Goal: Information Seeking & Learning: Learn about a topic

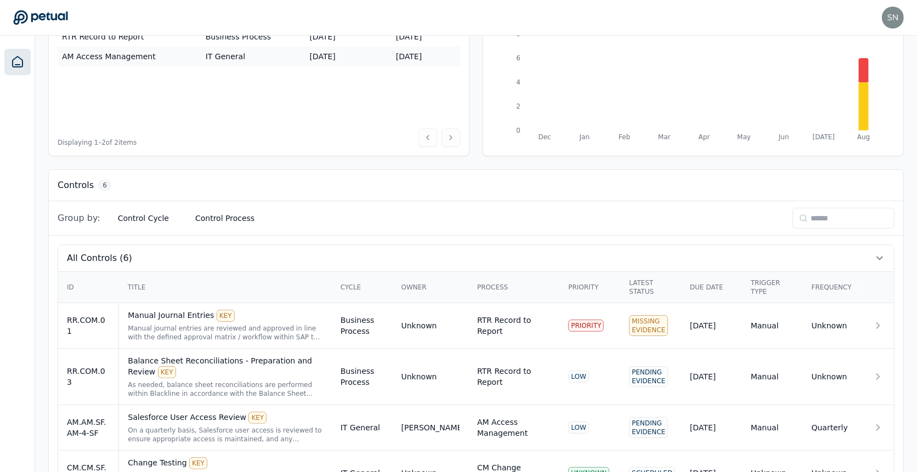
scroll to position [262, 0]
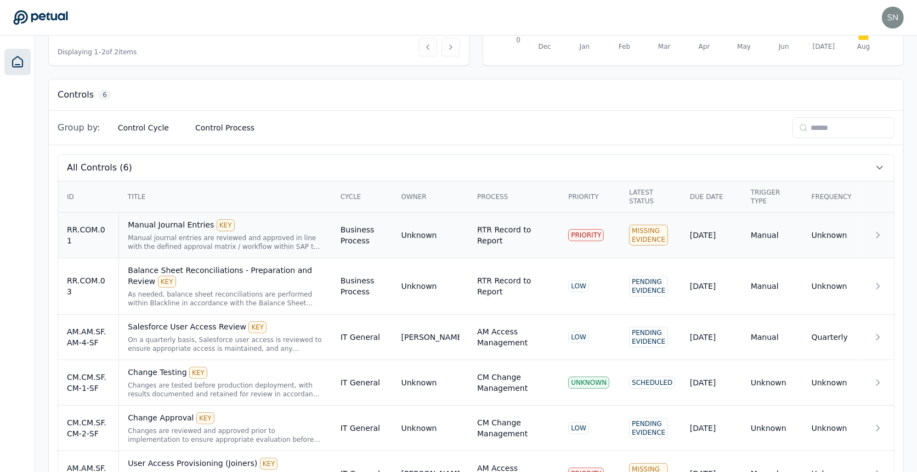
click at [463, 234] on td "Unknown" at bounding box center [431, 236] width 76 height 46
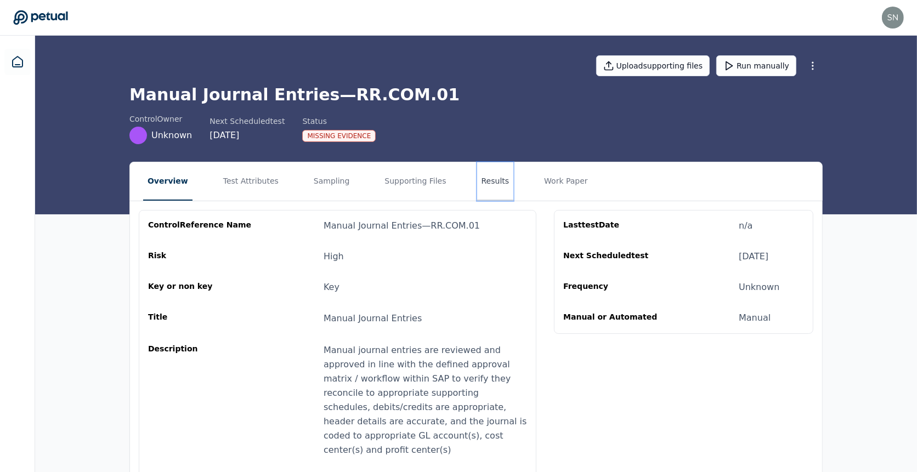
click at [477, 188] on button "Results" at bounding box center [495, 181] width 37 height 38
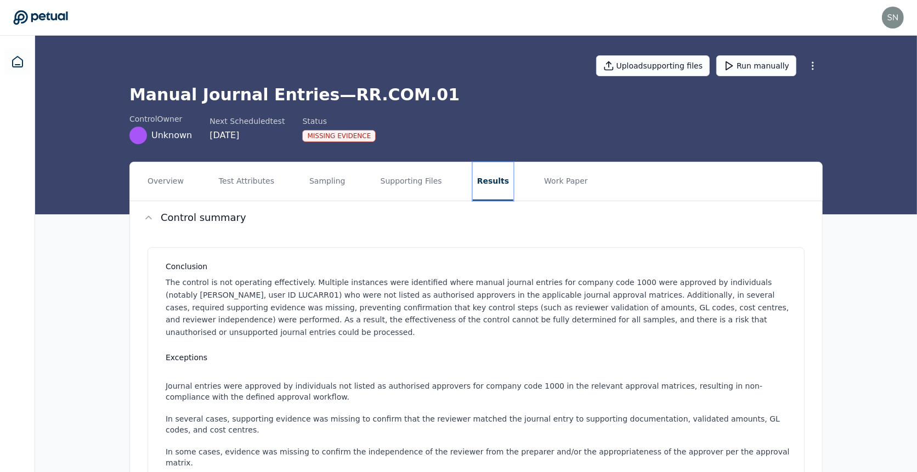
click at [482, 187] on button "Results" at bounding box center [493, 181] width 41 height 38
click at [44, 20] on icon at bounding box center [40, 17] width 55 height 15
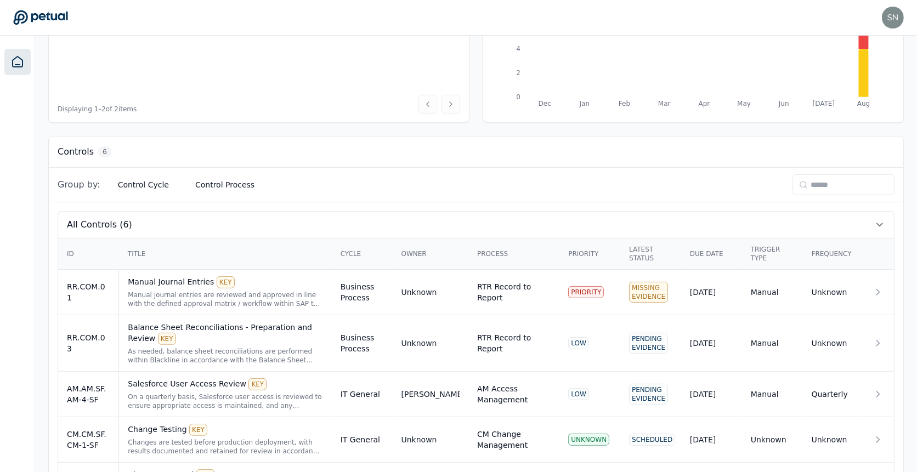
scroll to position [302, 0]
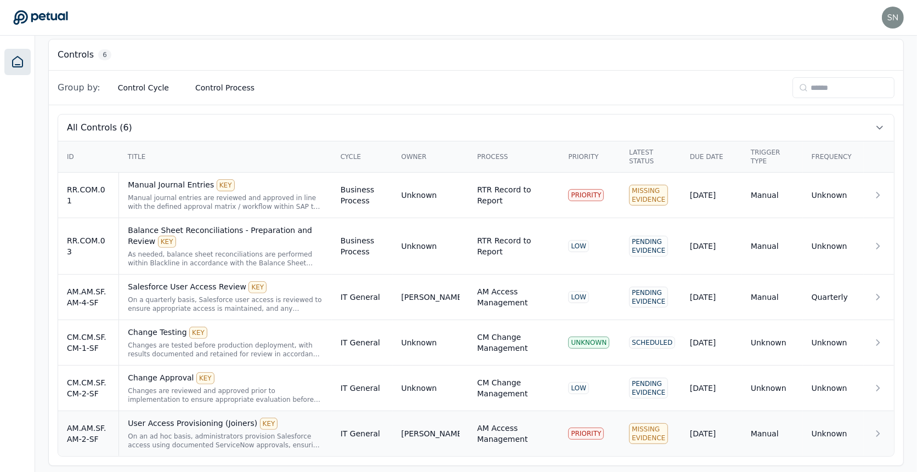
click at [296, 434] on div "On an ad hoc basis, administrators provision Salesforce access using documented…" at bounding box center [225, 441] width 195 height 18
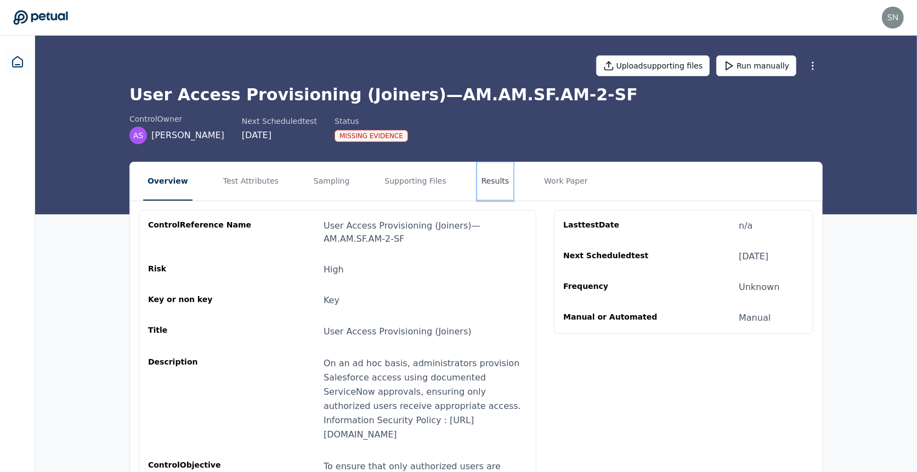
click at [477, 175] on button "Results" at bounding box center [495, 181] width 37 height 38
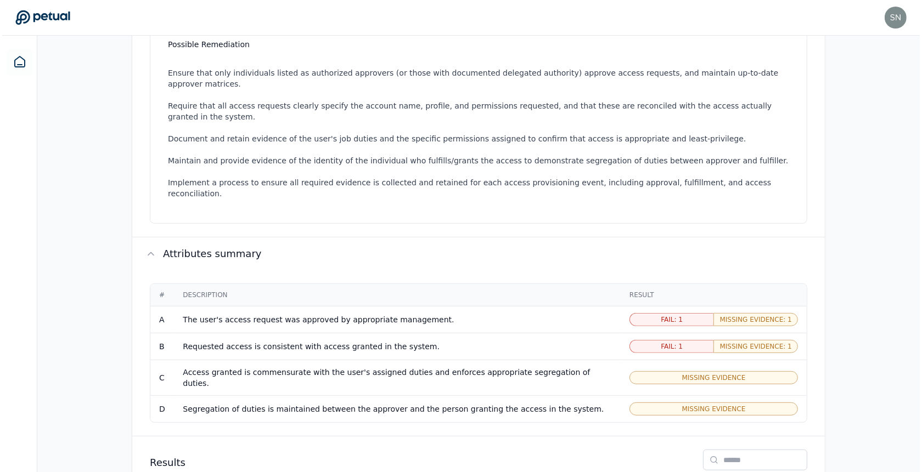
scroll to position [577, 0]
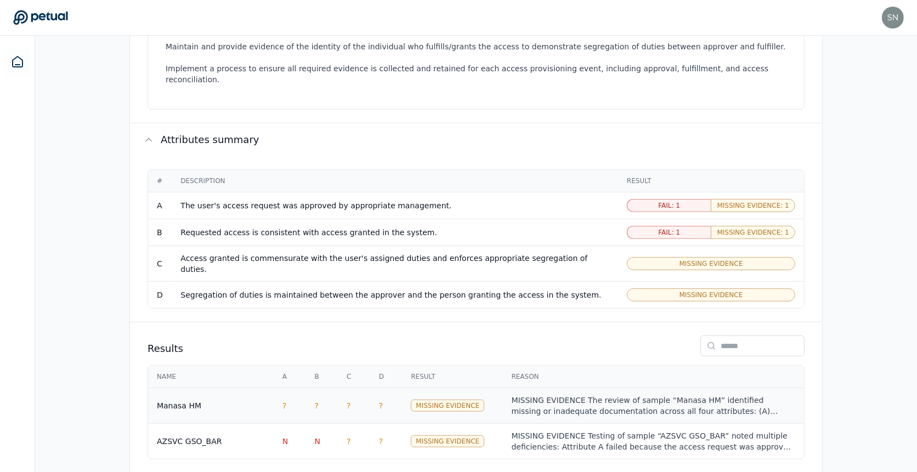
click at [371, 388] on td "?" at bounding box center [386, 406] width 32 height 36
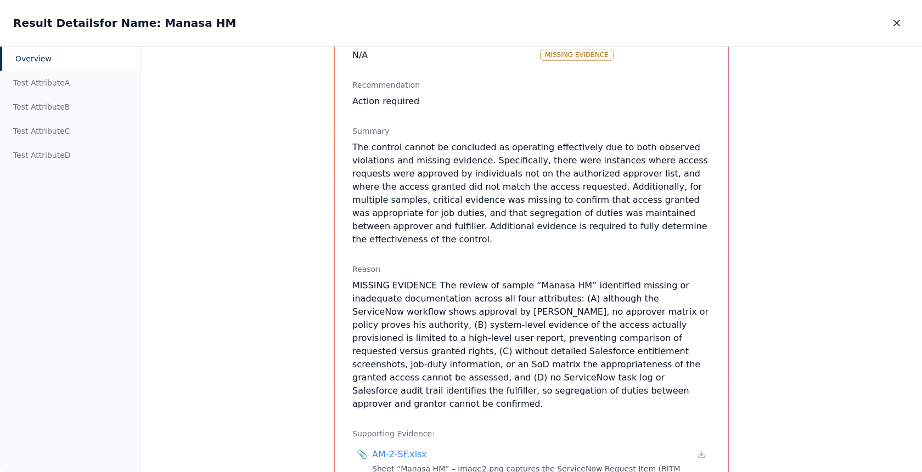
scroll to position [171, 0]
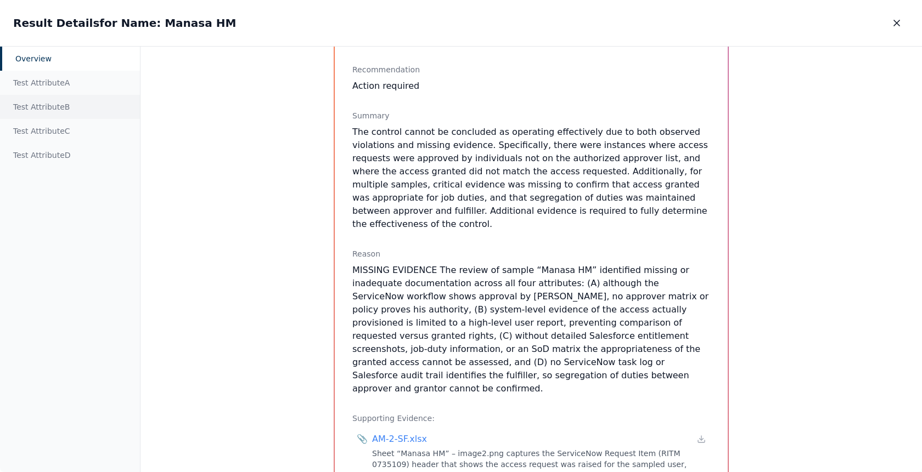
click at [81, 95] on div "Test Attribute B" at bounding box center [70, 107] width 140 height 24
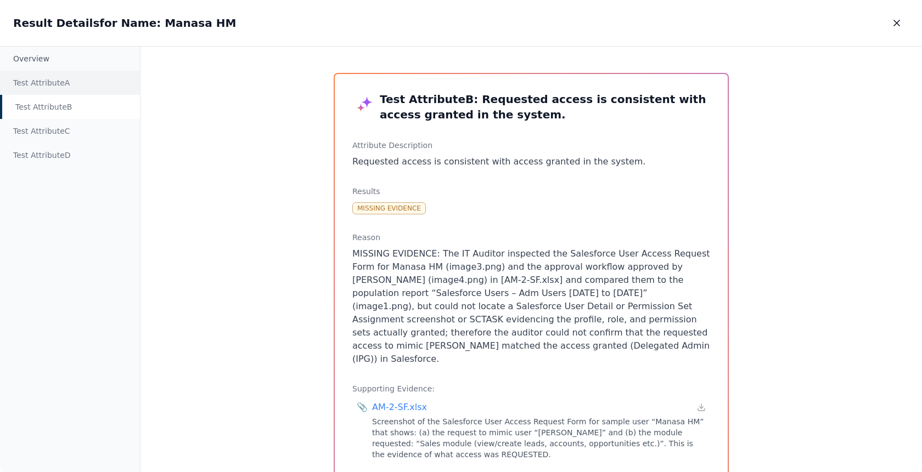
click at [82, 83] on div "Test Attribute A" at bounding box center [70, 83] width 140 height 24
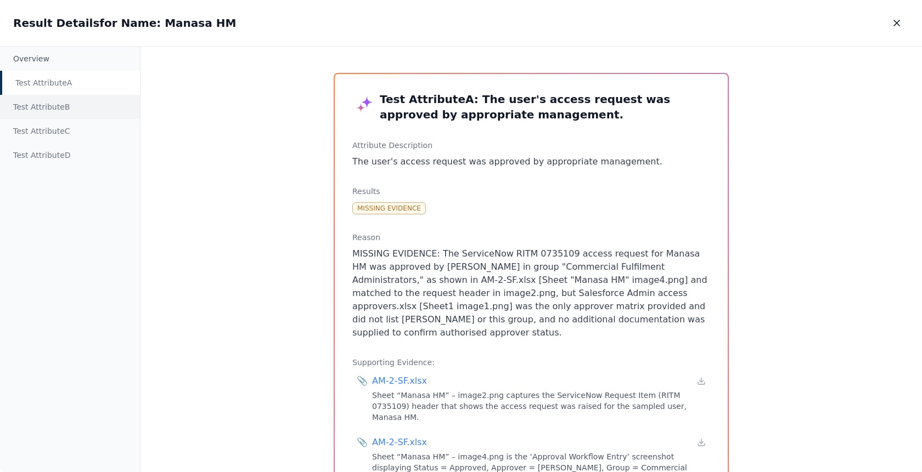
click at [86, 101] on div "Test Attribute B" at bounding box center [70, 107] width 140 height 24
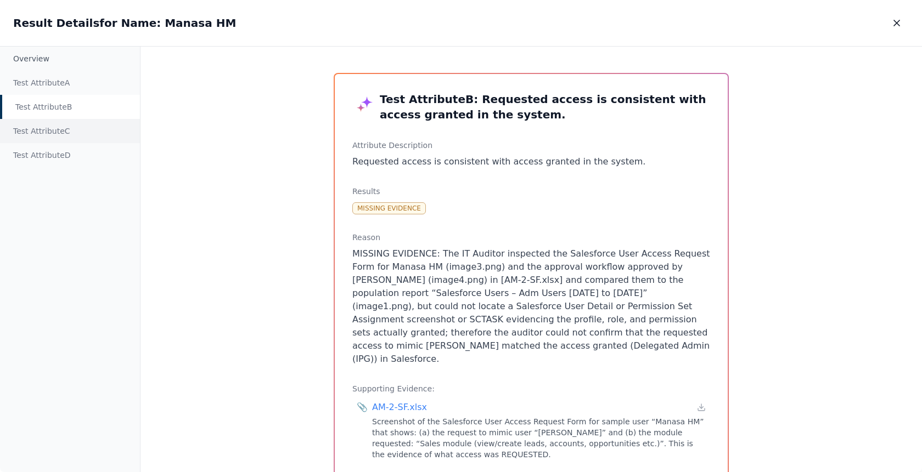
click at [81, 137] on div "Test Attribute C" at bounding box center [70, 131] width 140 height 24
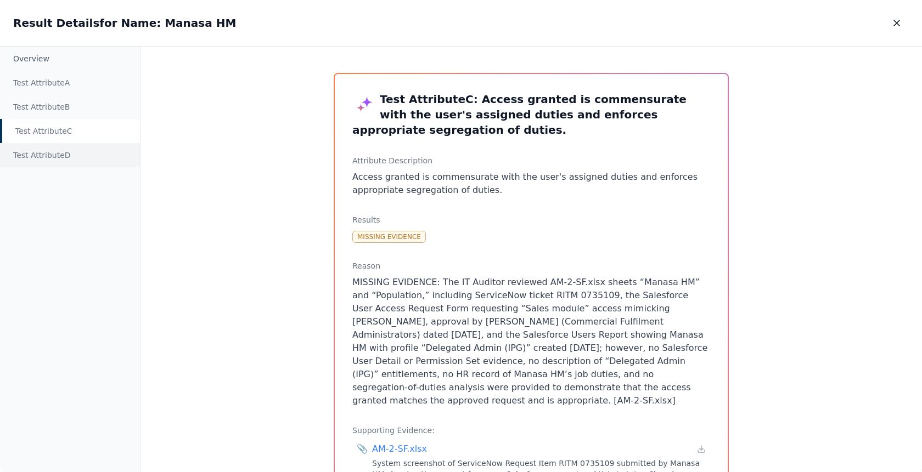
click at [81, 166] on div "Test Attribute D" at bounding box center [70, 155] width 140 height 24
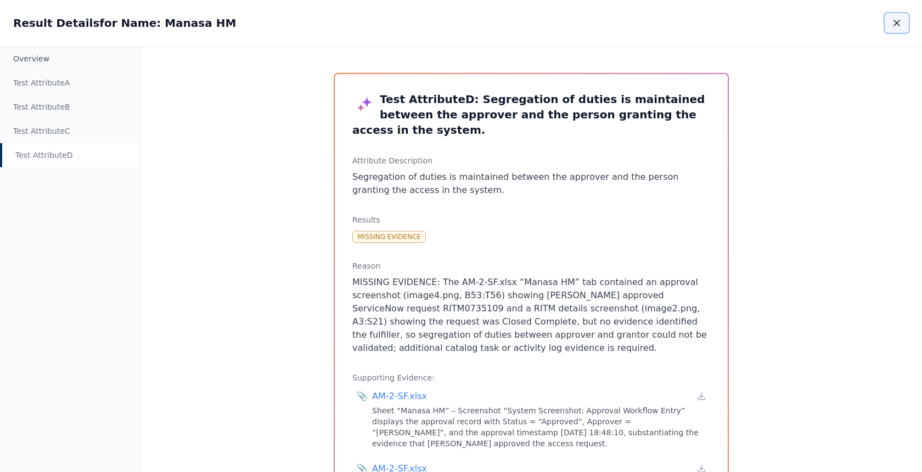
click at [894, 23] on icon "button" at bounding box center [896, 23] width 11 height 11
